Goal: Information Seeking & Learning: Learn about a topic

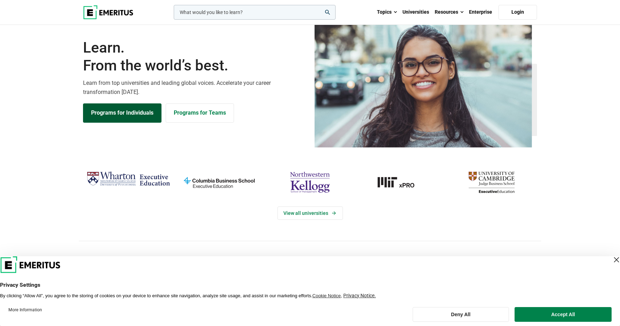
click at [130, 122] on link "Programs for Individuals" at bounding box center [122, 112] width 79 height 19
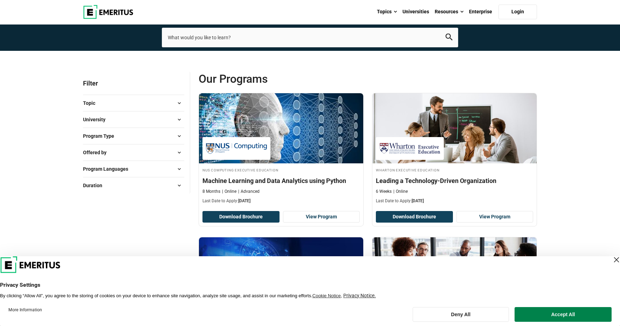
scroll to position [11, 0]
click at [159, 191] on button "Duration" at bounding box center [133, 185] width 101 height 11
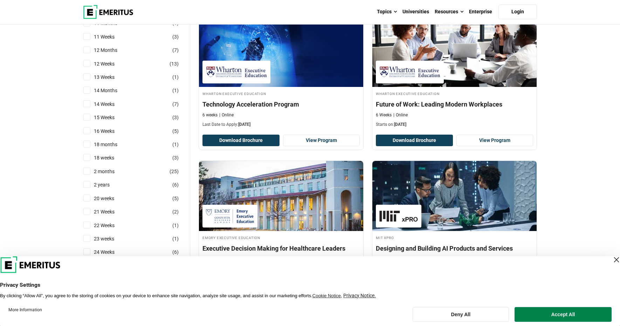
scroll to position [232, 0]
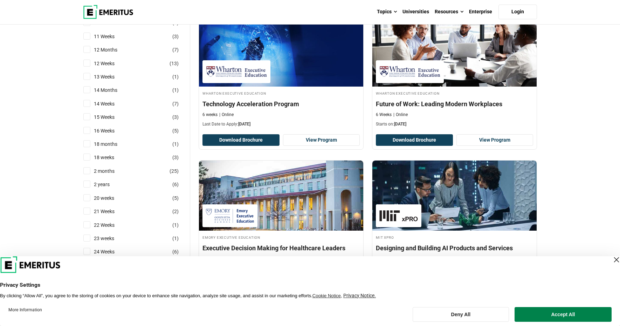
click at [86, 187] on input "2 years ( 6 )" at bounding box center [86, 183] width 7 height 7
checkbox input "true"
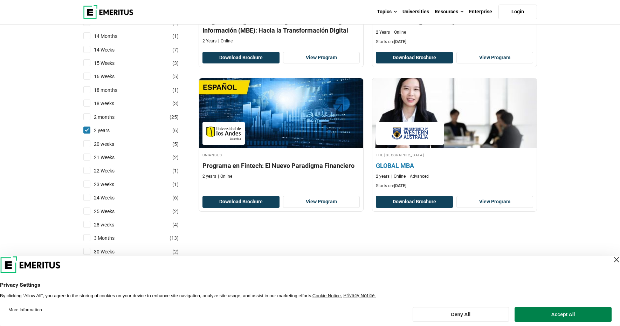
scroll to position [366, 0]
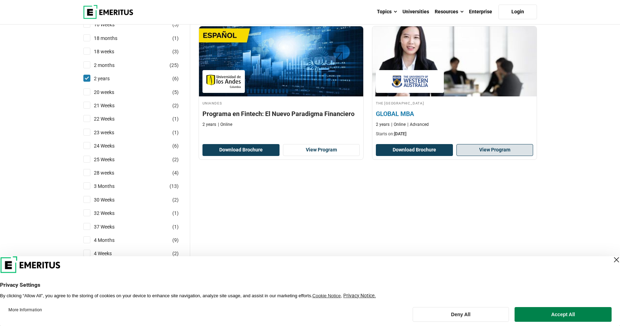
click at [505, 156] on link "View Program" at bounding box center [495, 150] width 77 height 12
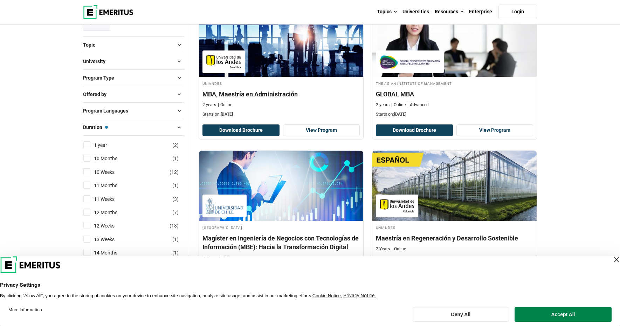
scroll to position [42, 0]
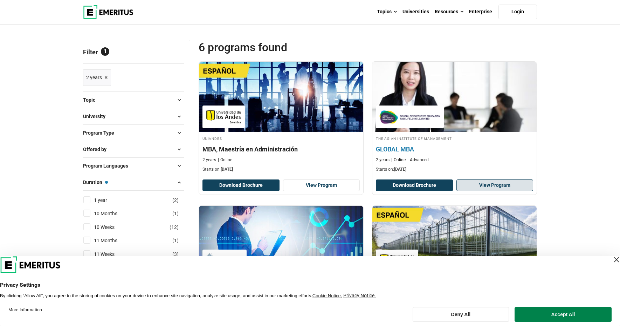
click at [502, 191] on link "View Program" at bounding box center [495, 185] width 77 height 12
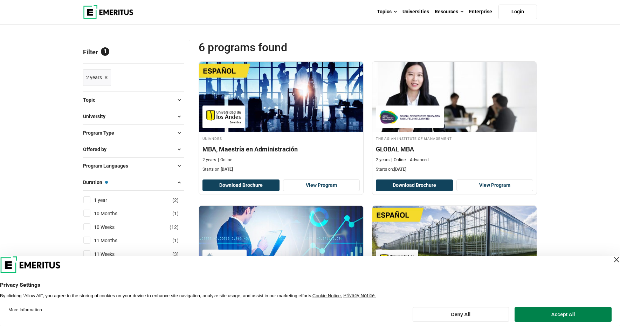
click at [143, 122] on button "University" at bounding box center [133, 116] width 101 height 11
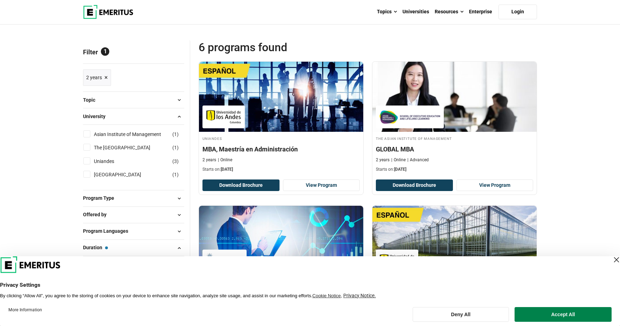
click at [143, 122] on button "University" at bounding box center [133, 116] width 101 height 11
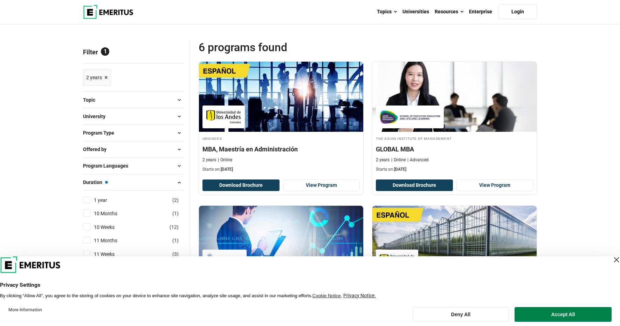
click at [105, 83] on span "×" at bounding box center [106, 78] width 4 height 10
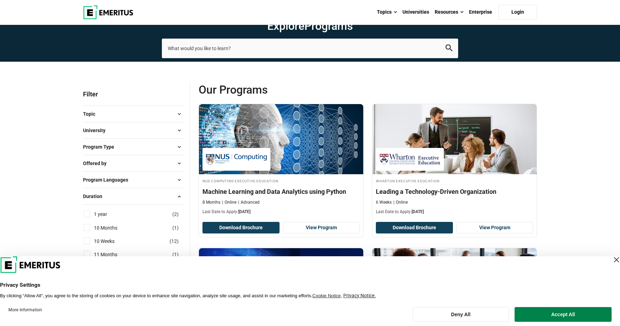
click at [160, 136] on button "University" at bounding box center [133, 130] width 101 height 11
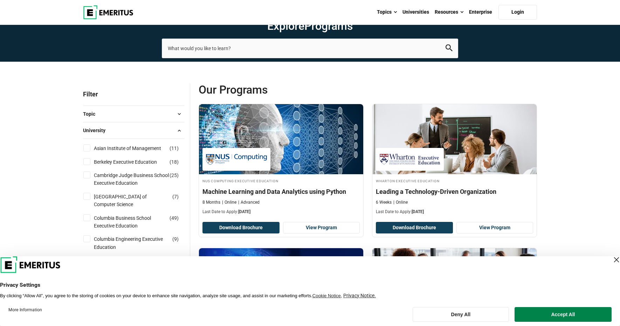
click at [160, 136] on button "University" at bounding box center [133, 130] width 101 height 11
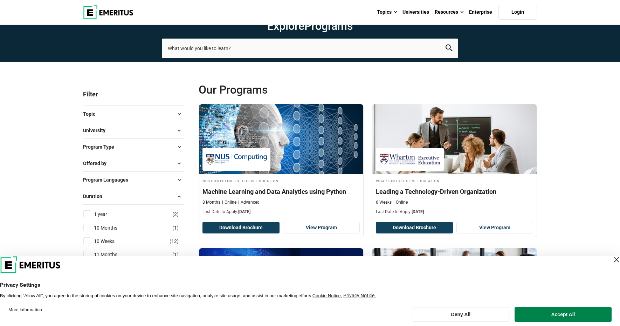
click at [167, 119] on button "Topic" at bounding box center [133, 114] width 101 height 11
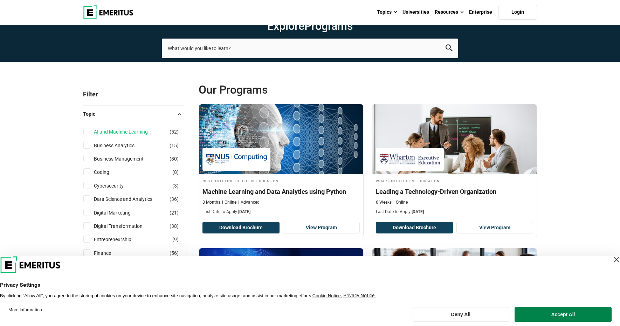
click at [147, 136] on link "AI and Machine Learning" at bounding box center [128, 132] width 68 height 8
checkbox input "true"
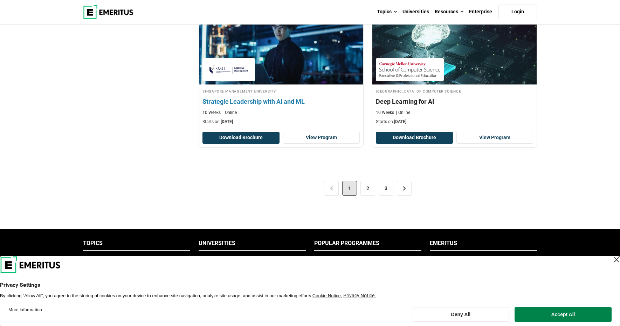
scroll to position [1462, 0]
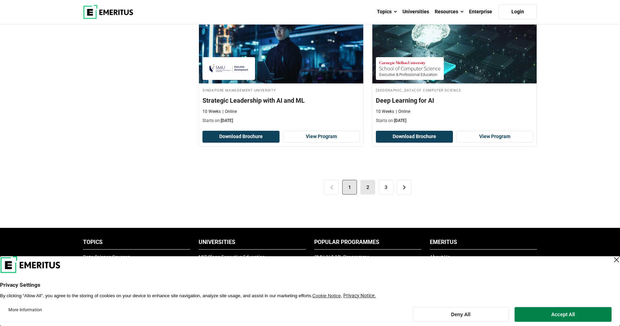
click at [366, 194] on link "2" at bounding box center [368, 187] width 15 height 15
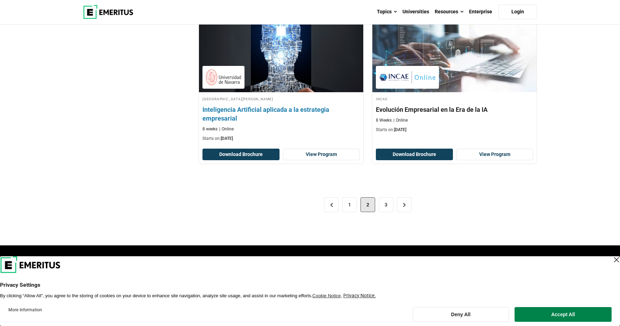
scroll to position [1409, 0]
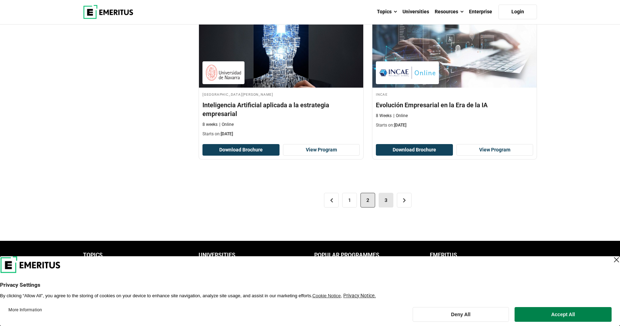
click at [389, 205] on link "3" at bounding box center [386, 200] width 15 height 15
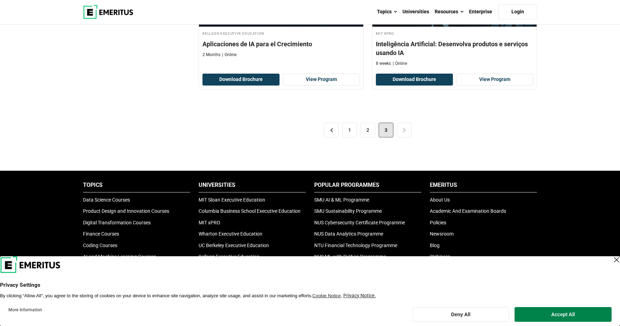
scroll to position [878, 0]
